Goal: Information Seeking & Learning: Learn about a topic

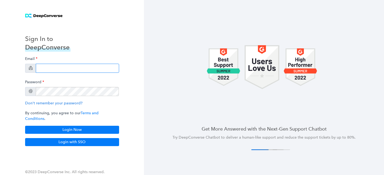
click at [46, 71] on input "email" at bounding box center [77, 68] width 83 height 9
type input "bryce.duzan+pd@siriusxm.com"
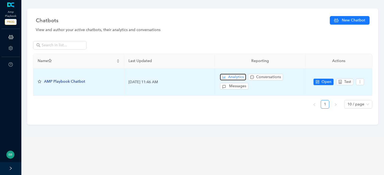
click at [237, 77] on span "Analytics" at bounding box center [236, 77] width 16 height 6
